Goal: Information Seeking & Learning: Learn about a topic

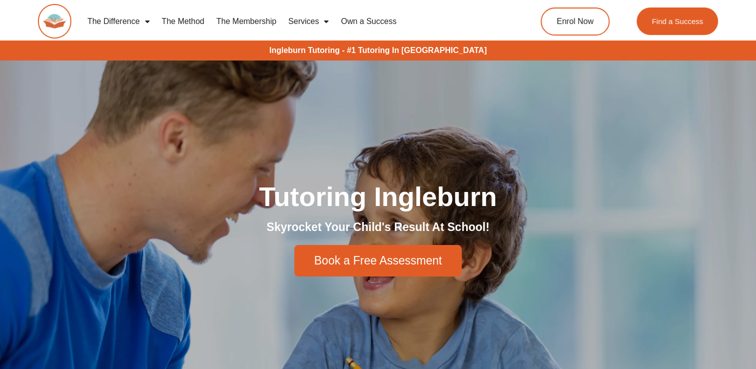
click at [133, 26] on link "The Difference" at bounding box center [118, 21] width 74 height 23
click at [146, 21] on span "Menu" at bounding box center [145, 21] width 10 height 18
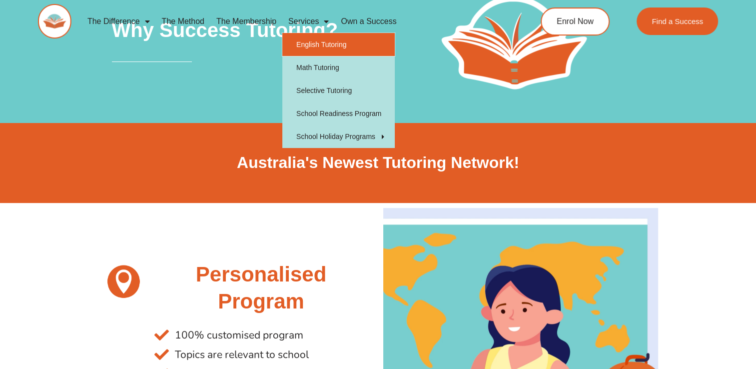
click at [359, 42] on link "English Tutoring" at bounding box center [338, 44] width 112 height 23
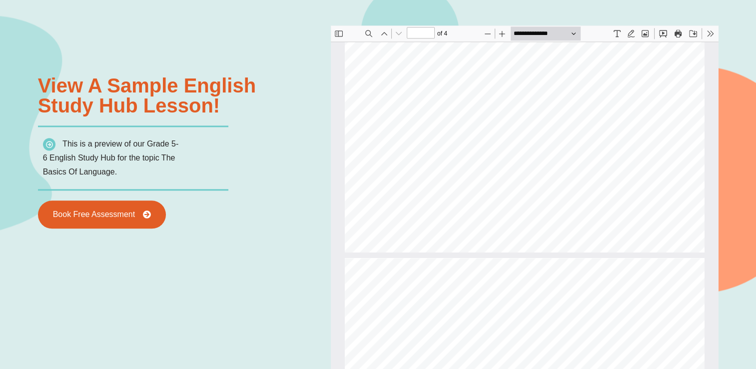
scroll to position [996, 0]
type input "*"
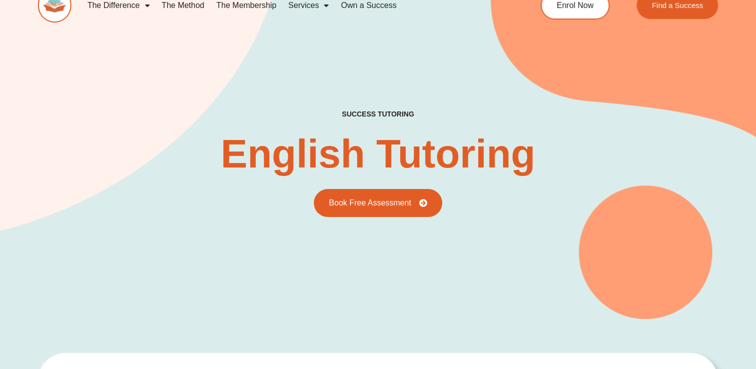
scroll to position [0, 0]
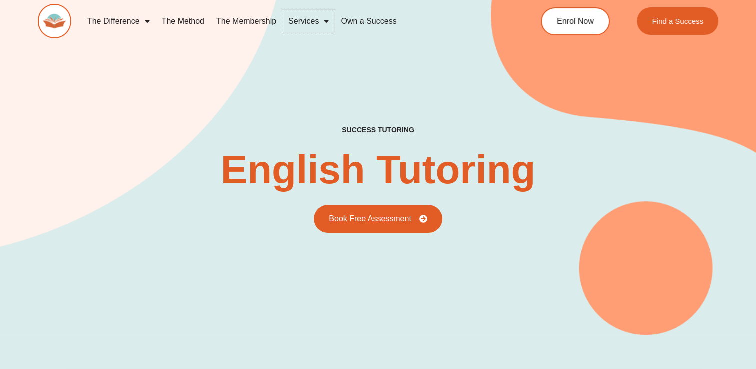
click at [319, 18] on span "Menu" at bounding box center [324, 21] width 10 height 18
click at [127, 91] on div "success tutoring English Tutoring Book Free Assessment" at bounding box center [378, 149] width 681 height 372
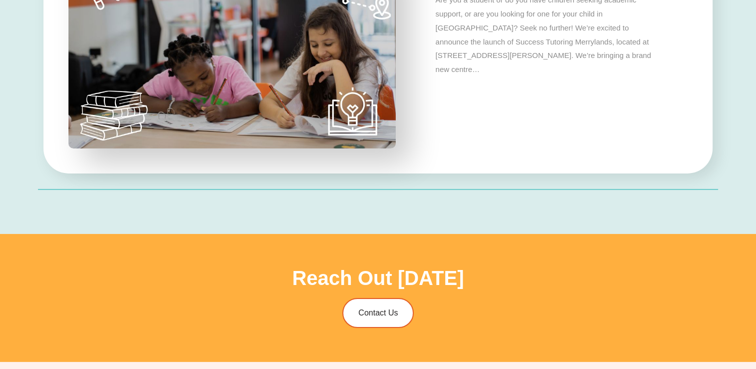
scroll to position [3348, 0]
